Goal: Check status: Check status

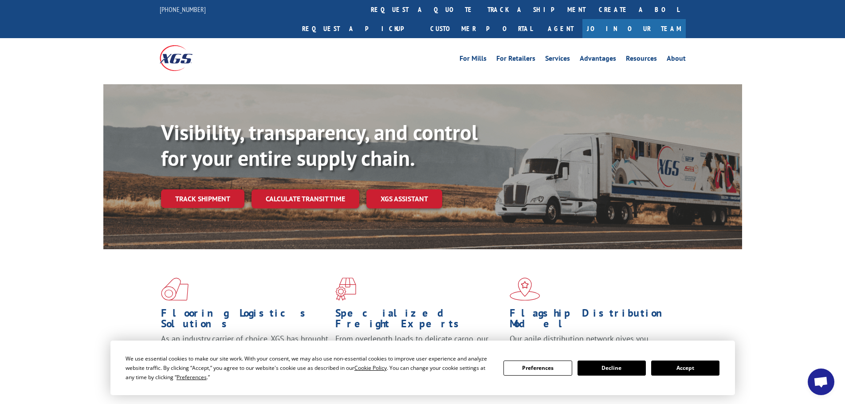
click at [685, 364] on button "Accept" at bounding box center [686, 368] width 68 height 15
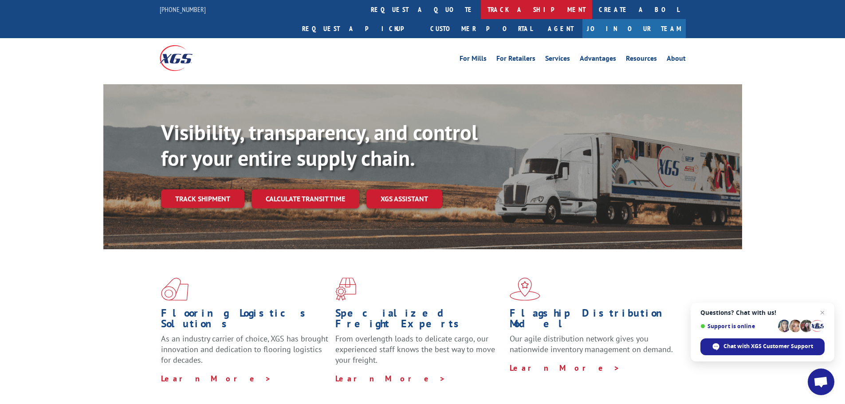
click at [481, 4] on link "track a shipment" at bounding box center [536, 9] width 111 height 19
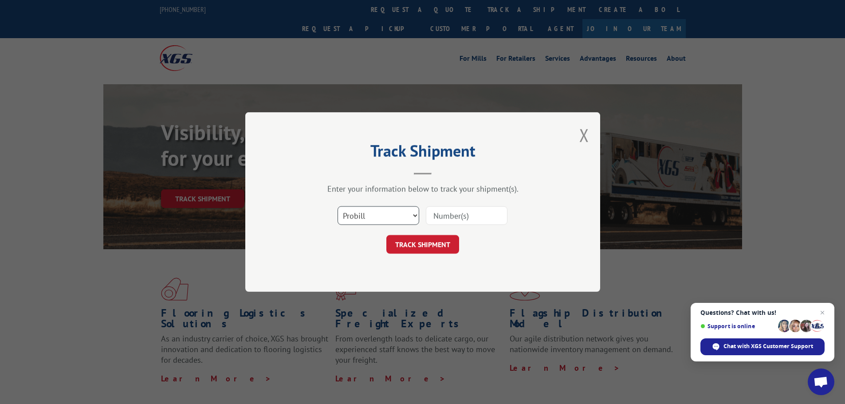
click at [363, 218] on select "Select category... Probill BOL PO" at bounding box center [379, 215] width 82 height 19
select select "bol"
click at [338, 206] on select "Select category... Probill BOL PO" at bounding box center [379, 215] width 82 height 19
click at [436, 216] on input at bounding box center [467, 215] width 82 height 19
paste input "7076800"
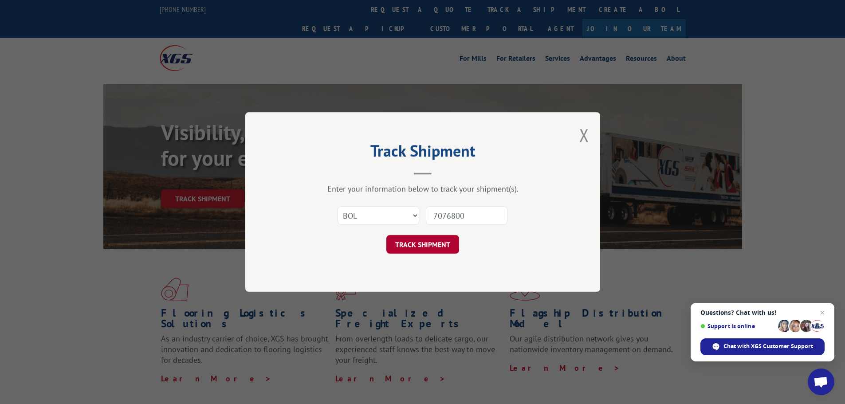
type input "7076800"
click at [434, 247] on button "TRACK SHIPMENT" at bounding box center [423, 244] width 73 height 19
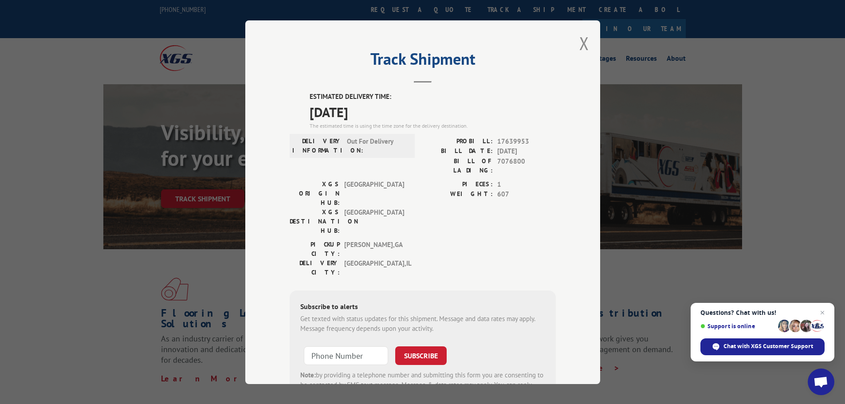
scroll to position [46, 0]
